Goal: Find specific page/section: Find specific page/section

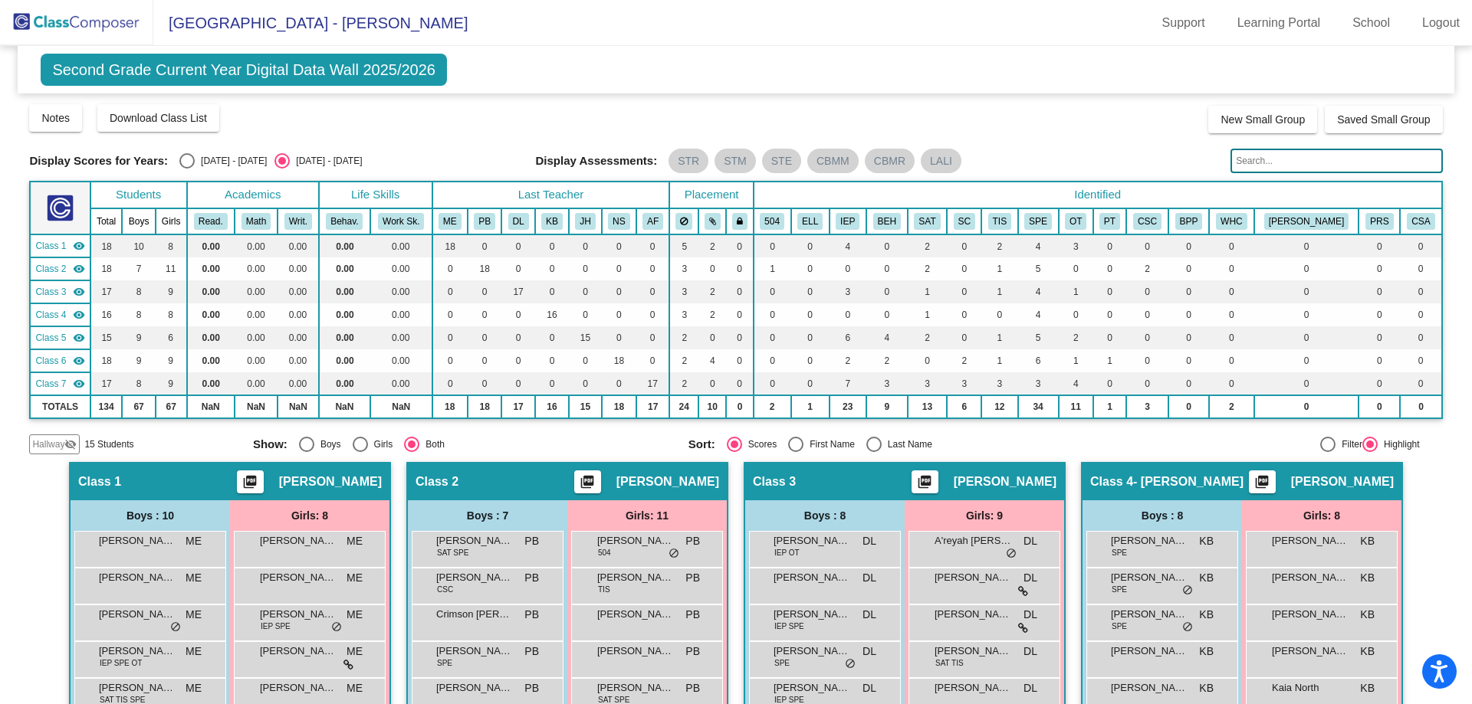
scroll to position [681, 0]
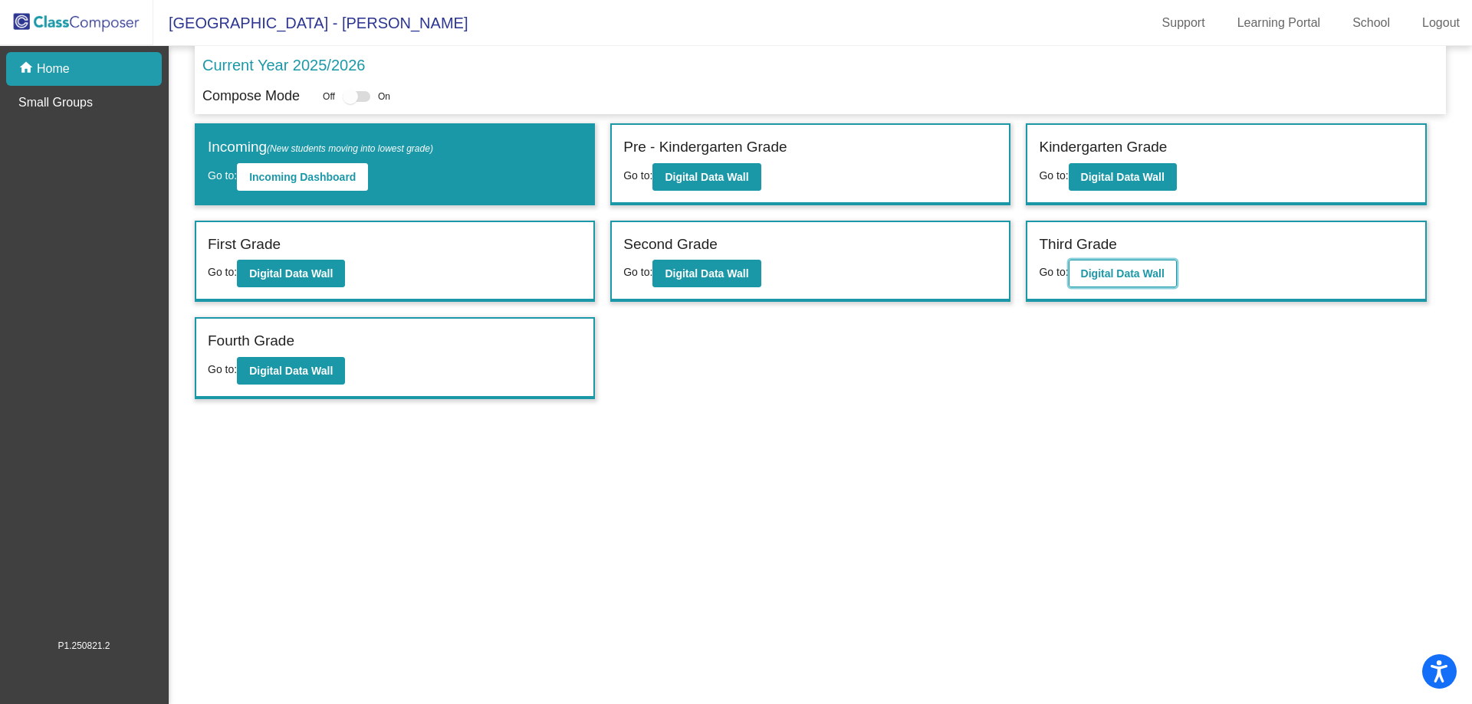
click at [1134, 271] on b "Digital Data Wall" at bounding box center [1123, 273] width 84 height 12
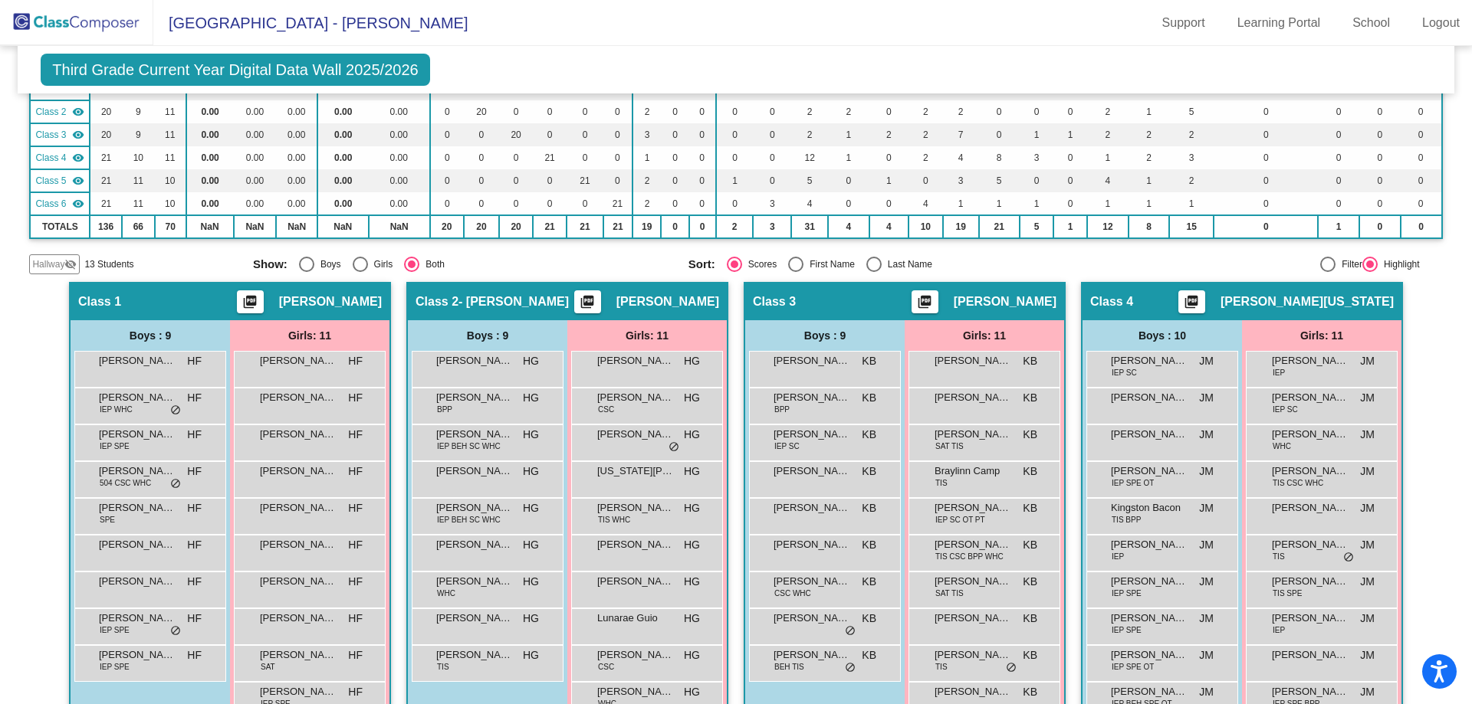
scroll to position [77, 0]
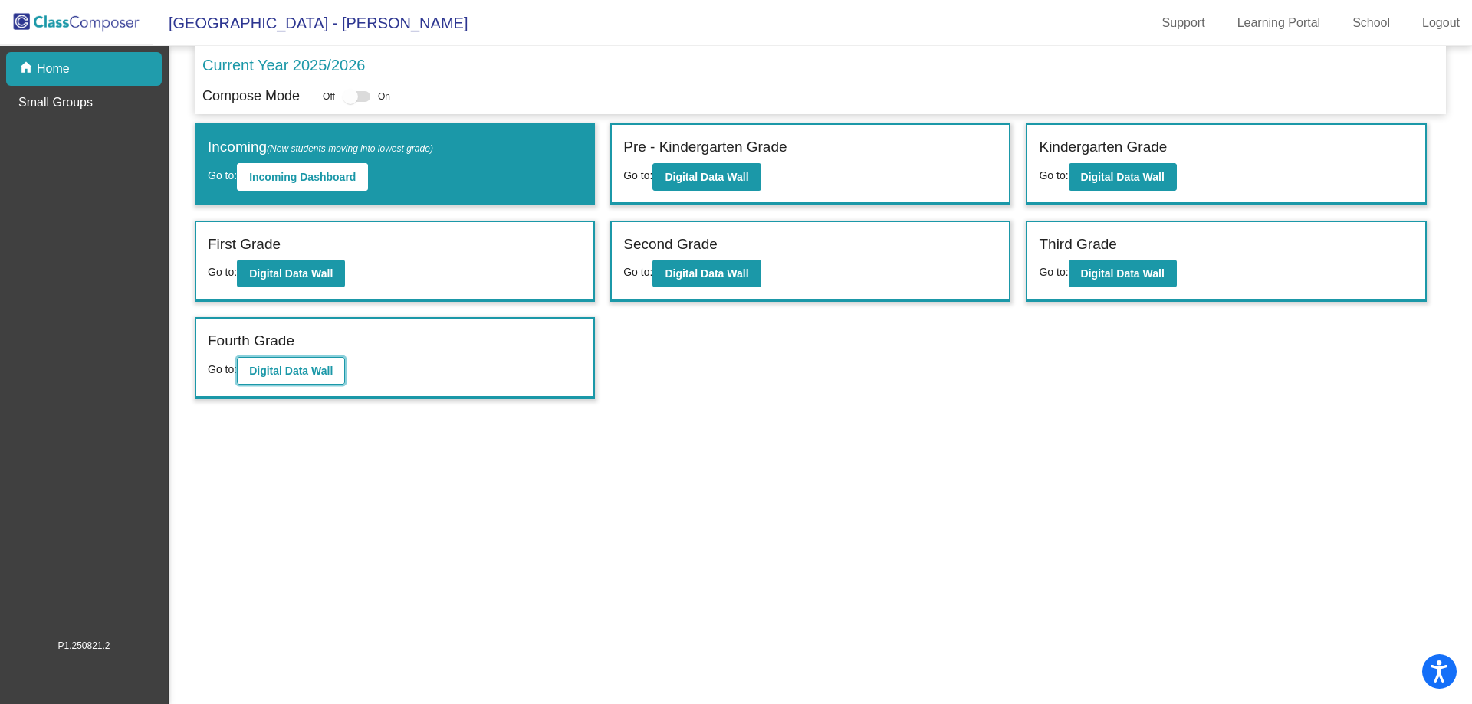
click at [312, 375] on b "Digital Data Wall" at bounding box center [291, 371] width 84 height 12
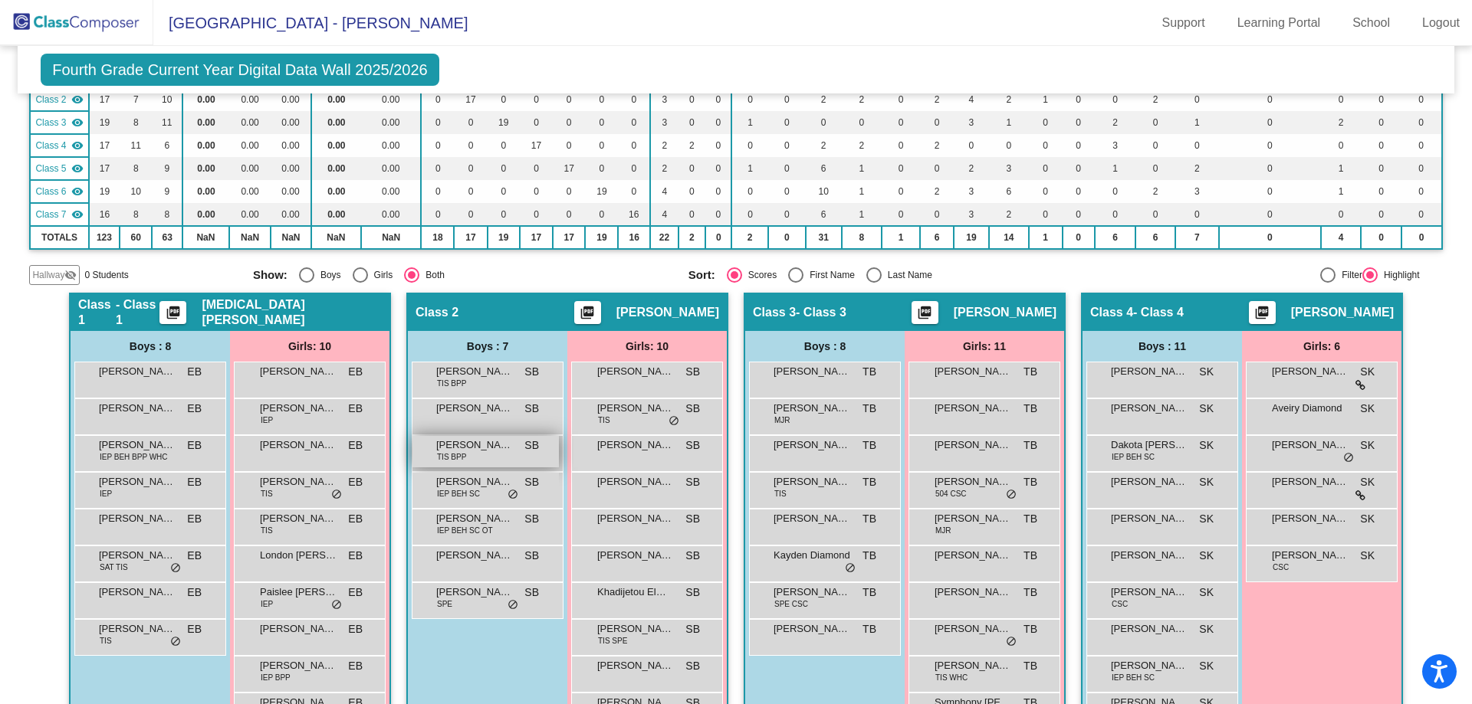
scroll to position [230, 0]
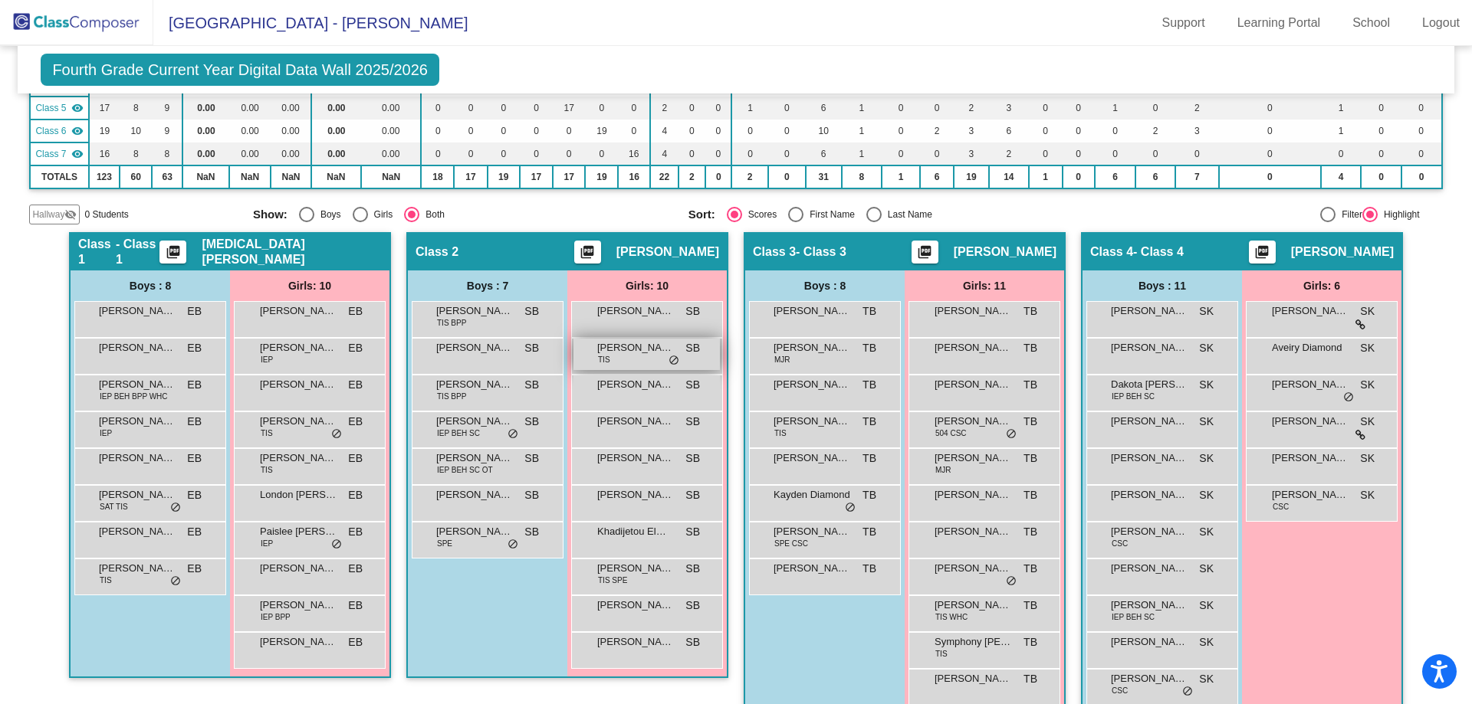
click at [625, 369] on div "[PERSON_NAME] TIS SB lock do_not_disturb_alt" at bounding box center [646, 354] width 146 height 31
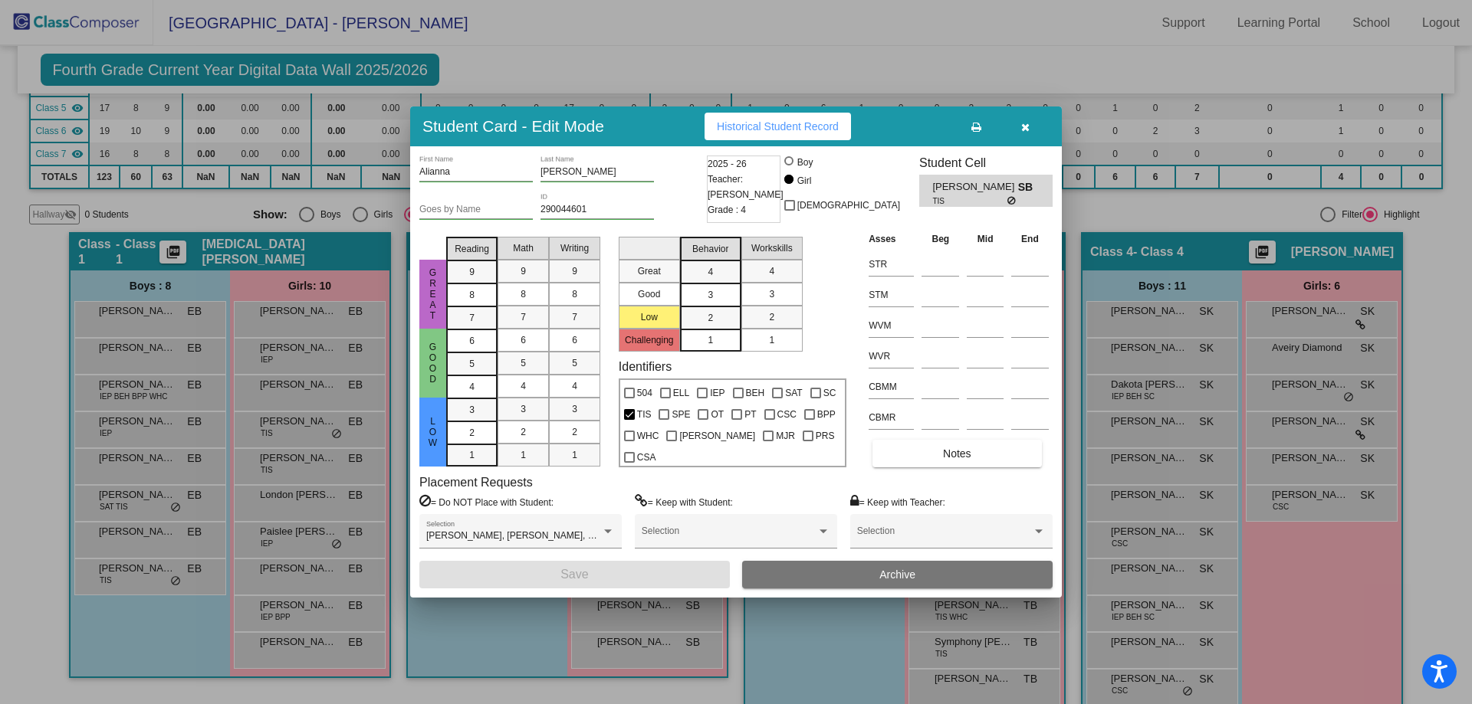
click at [1028, 126] on icon "button" at bounding box center [1025, 127] width 8 height 11
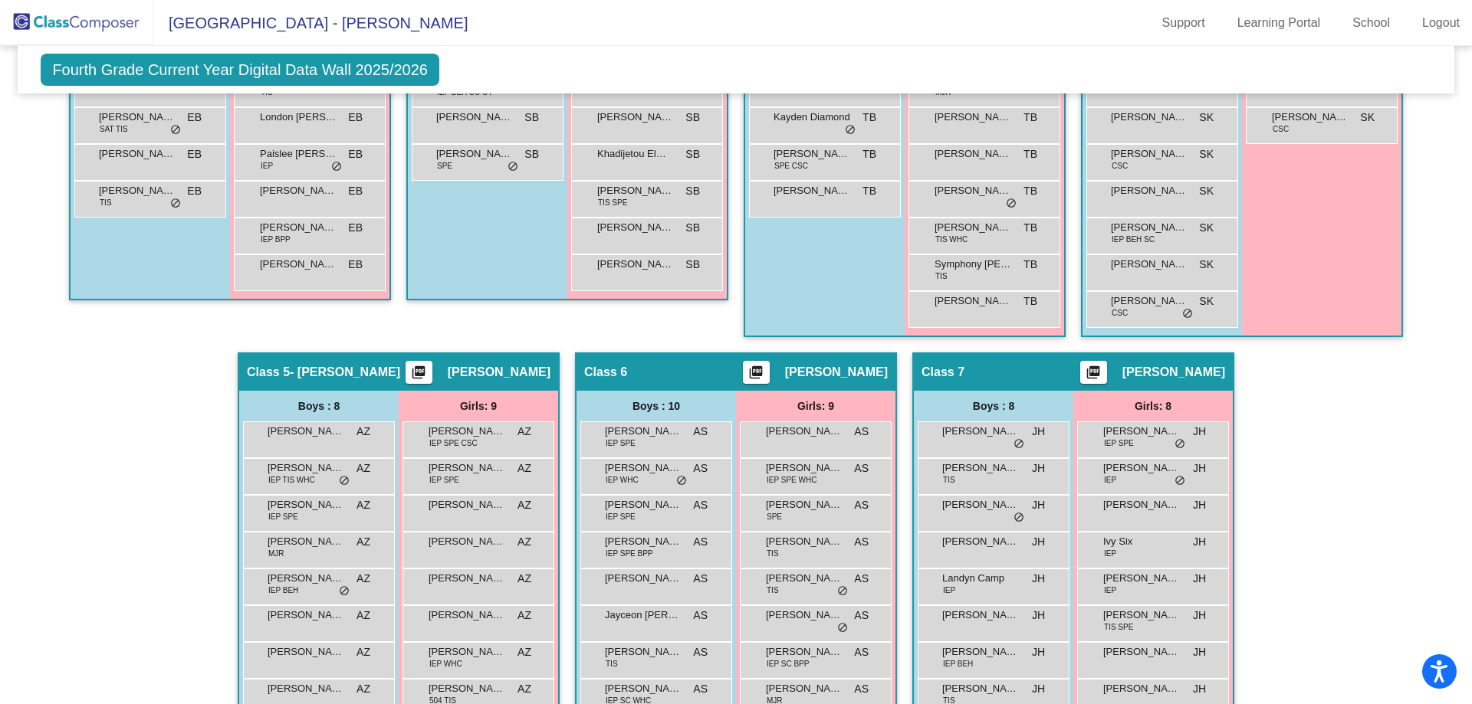
scroll to position [613, 0]
